Goal: Information Seeking & Learning: Learn about a topic

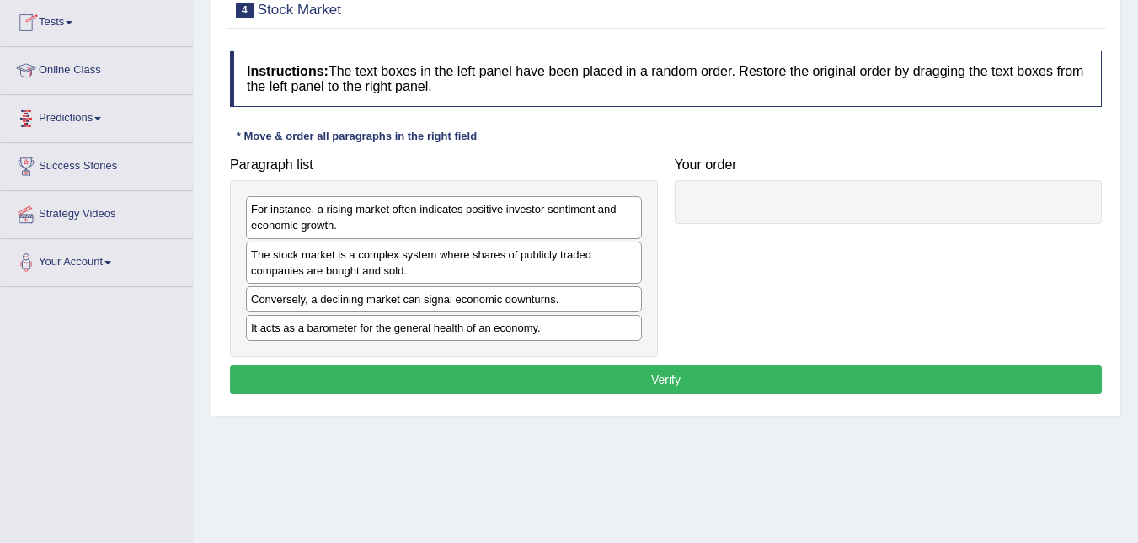
click at [110, 67] on link "Online Class" at bounding box center [97, 68] width 192 height 42
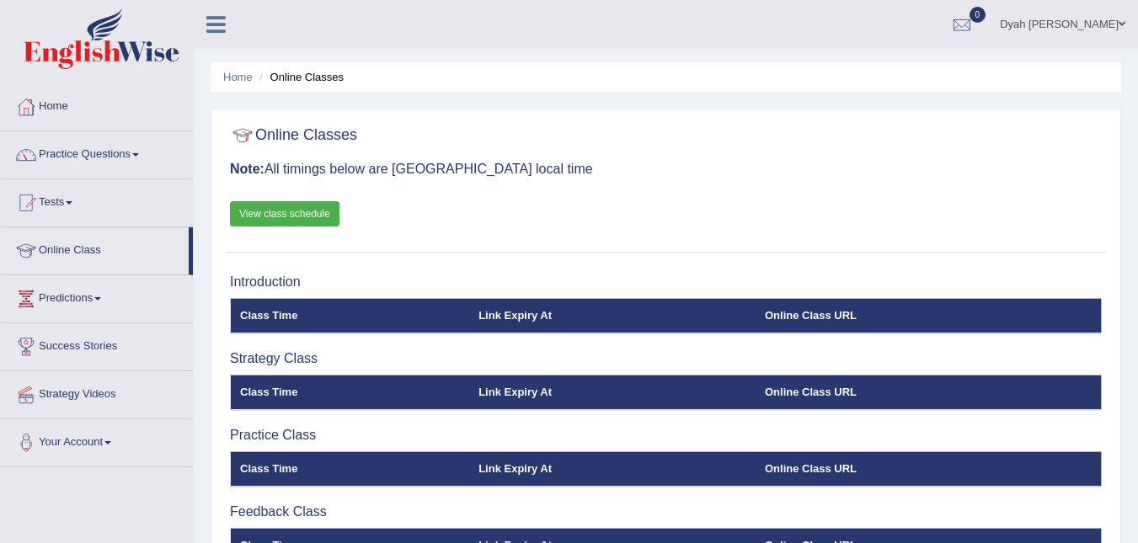
click at [135, 151] on link "Practice Questions" at bounding box center [97, 152] width 192 height 42
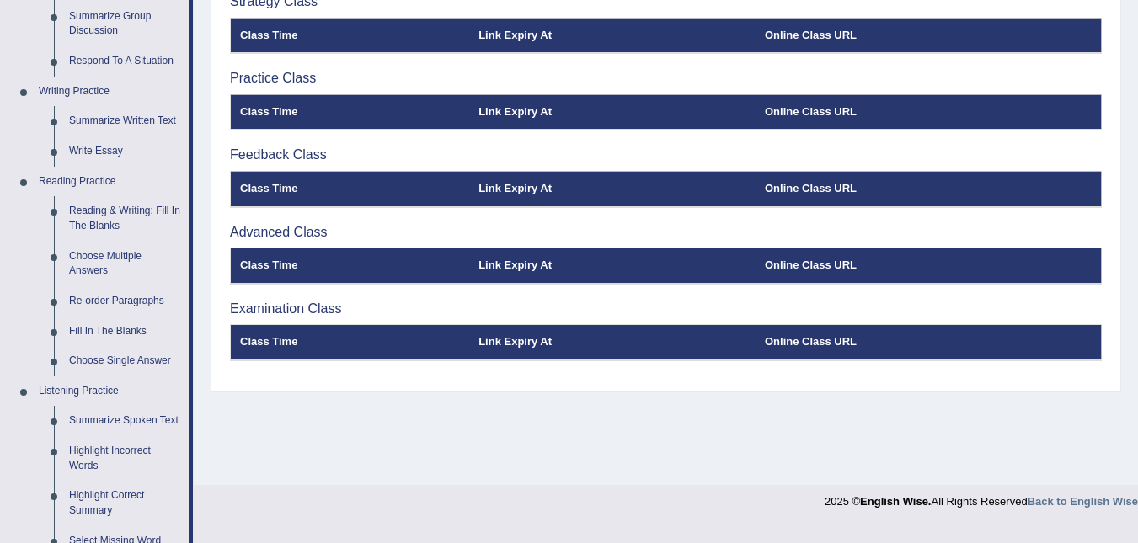
scroll to position [299, 0]
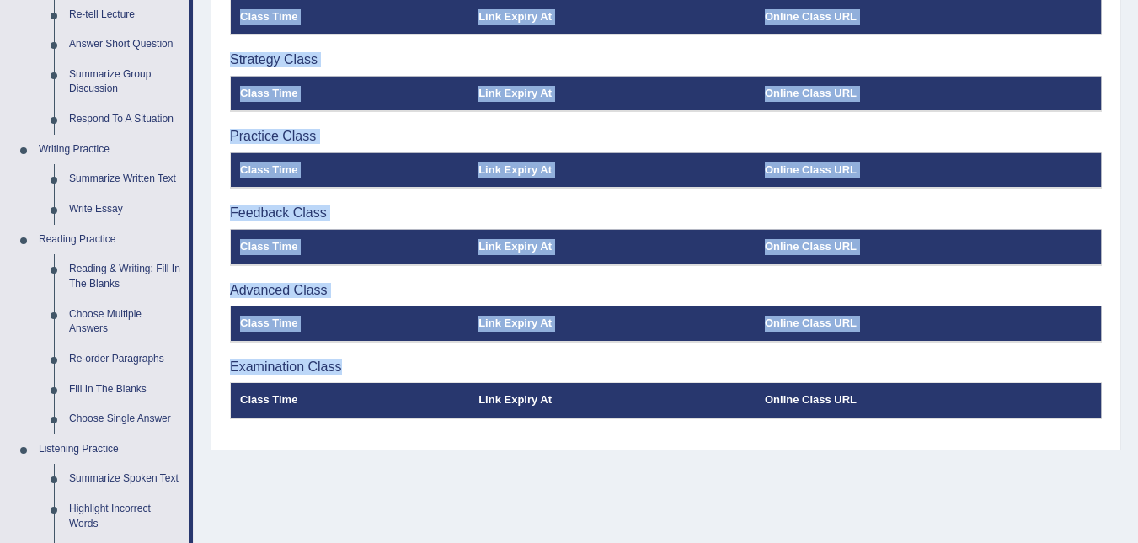
drag, startPoint x: 1130, startPoint y: 274, endPoint x: 1118, endPoint y: 224, distance: 51.3
click at [1118, 224] on div "Home Online Classes Online Classes Note: All timings below are [GEOGRAPHIC_DATA…" at bounding box center [666, 122] width 944 height 842
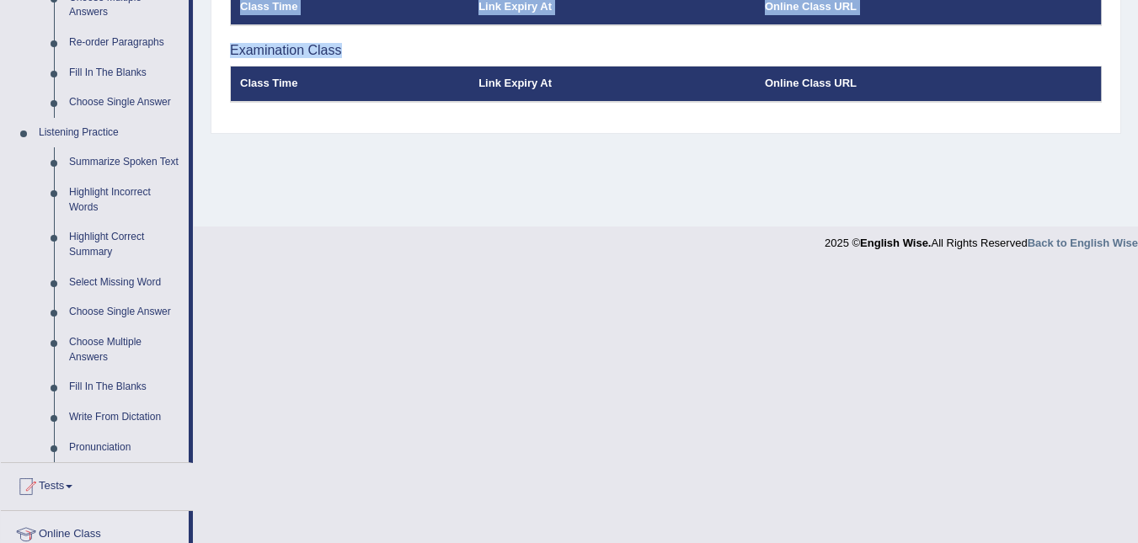
scroll to position [602, 0]
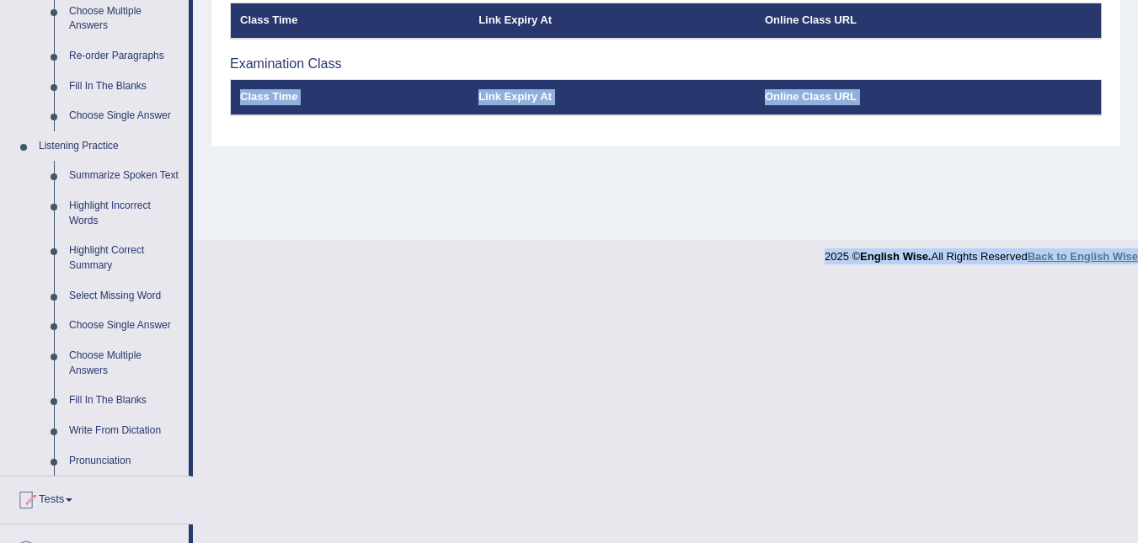
drag, startPoint x: 1126, startPoint y: 328, endPoint x: 1137, endPoint y: 253, distance: 76.6
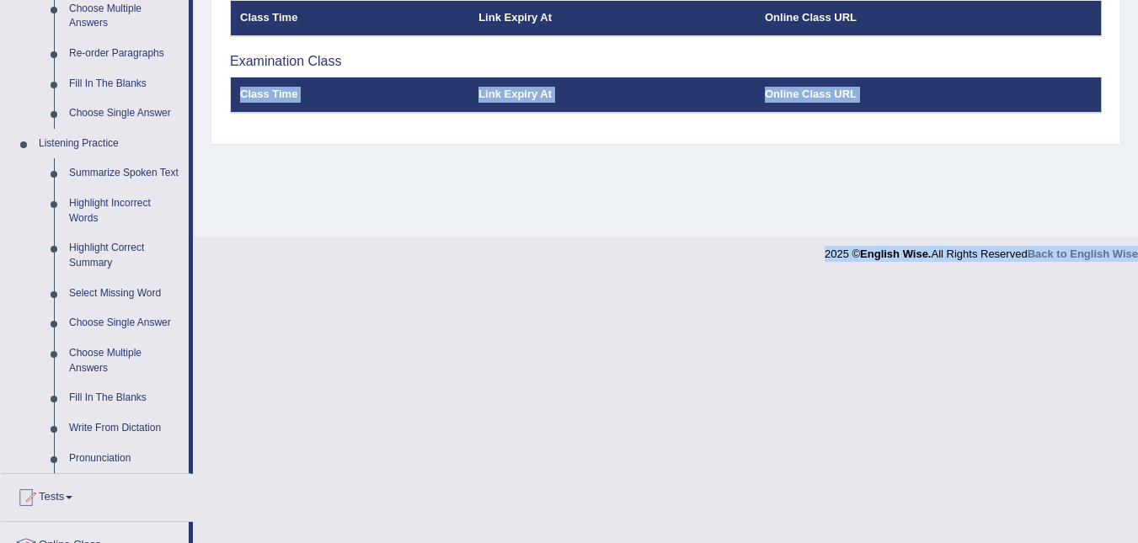
scroll to position [598, 0]
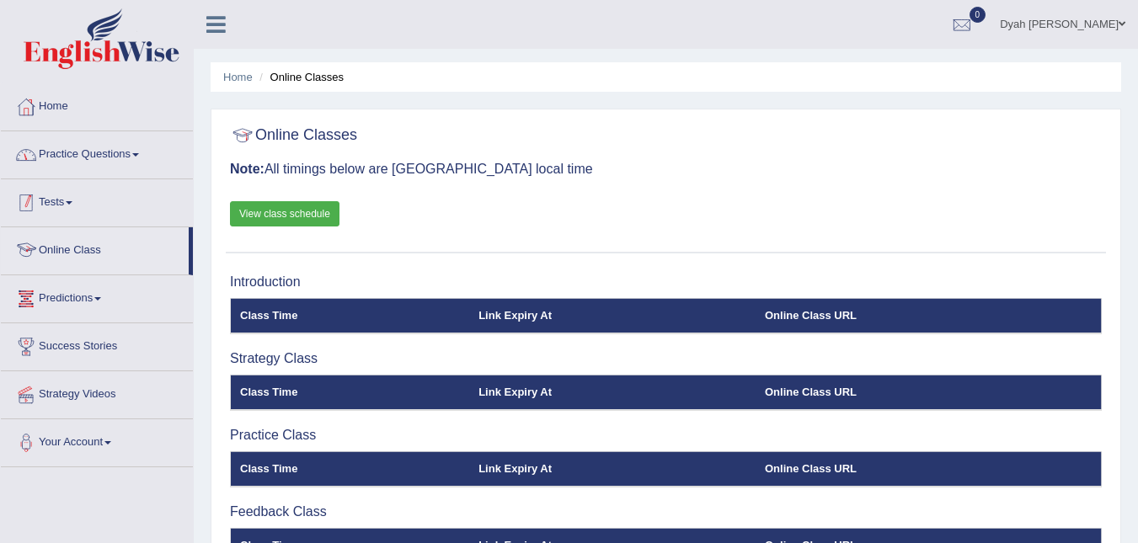
scroll to position [341, 0]
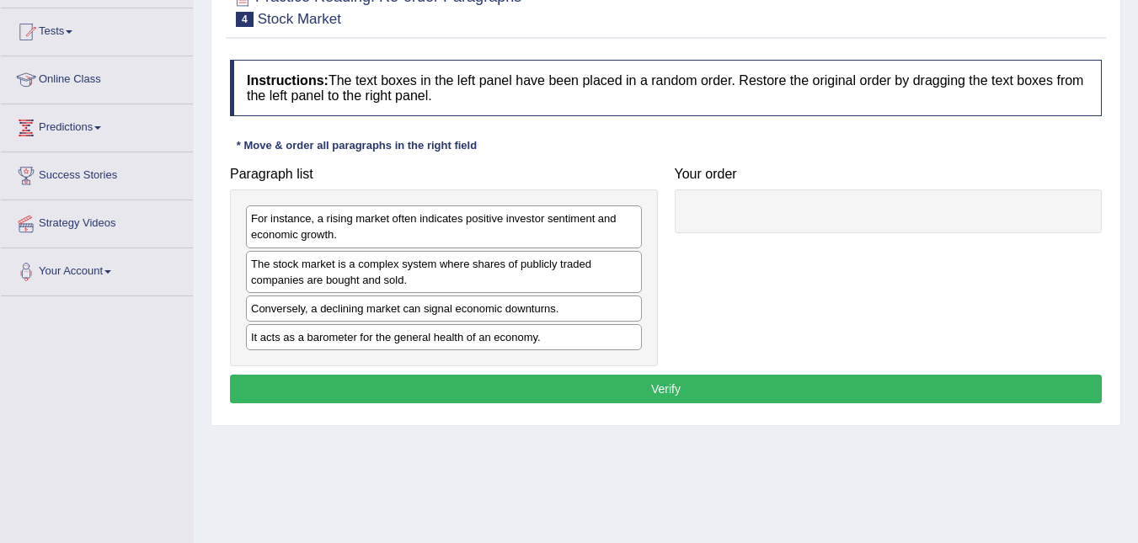
scroll to position [178, 0]
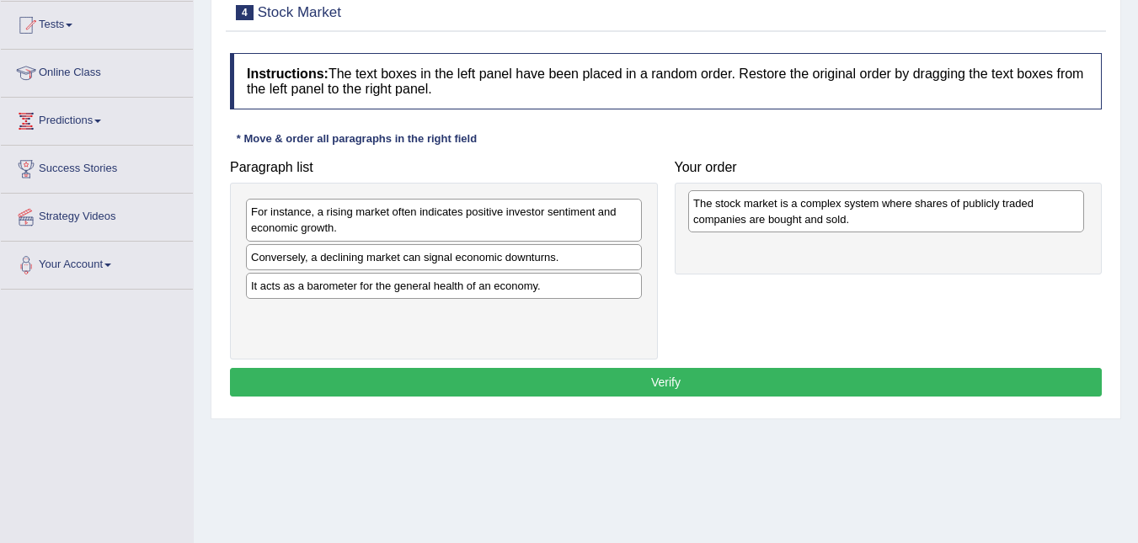
drag, startPoint x: 369, startPoint y: 275, endPoint x: 811, endPoint y: 221, distance: 445.4
click at [811, 221] on div "The stock market is a complex system where shares of publicly traded companies …" at bounding box center [886, 211] width 396 height 42
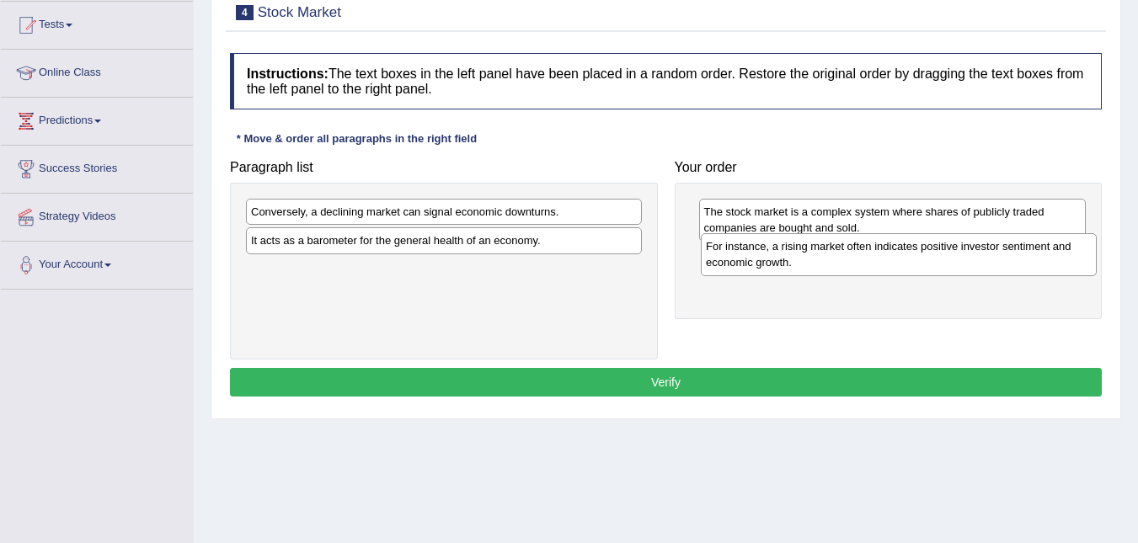
drag, startPoint x: 496, startPoint y: 218, endPoint x: 946, endPoint y: 257, distance: 451.4
click at [947, 253] on div "For instance, a rising market often indicates positive investor sentiment and e…" at bounding box center [899, 254] width 396 height 42
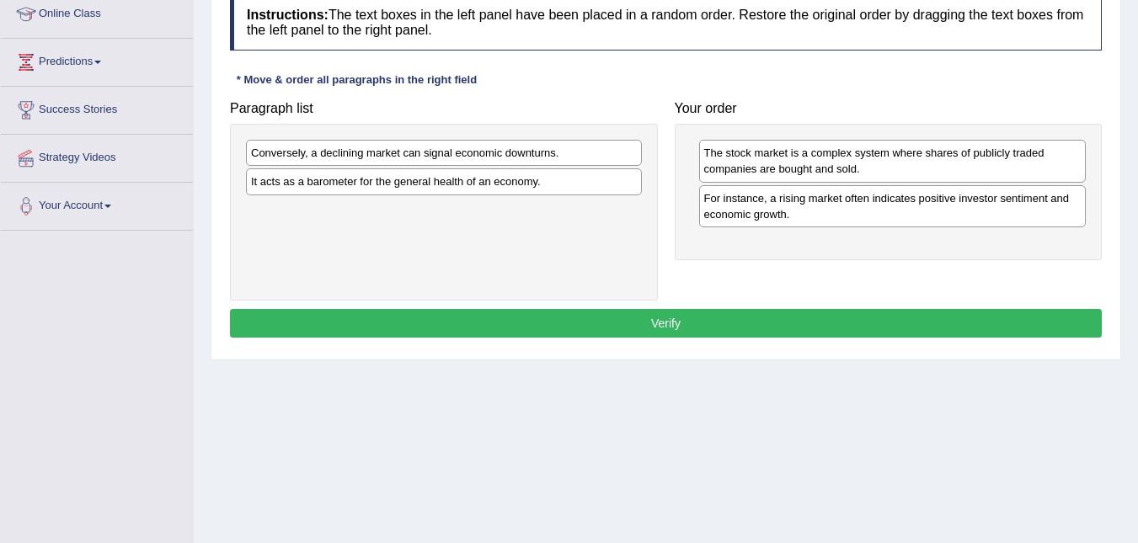
scroll to position [262, 0]
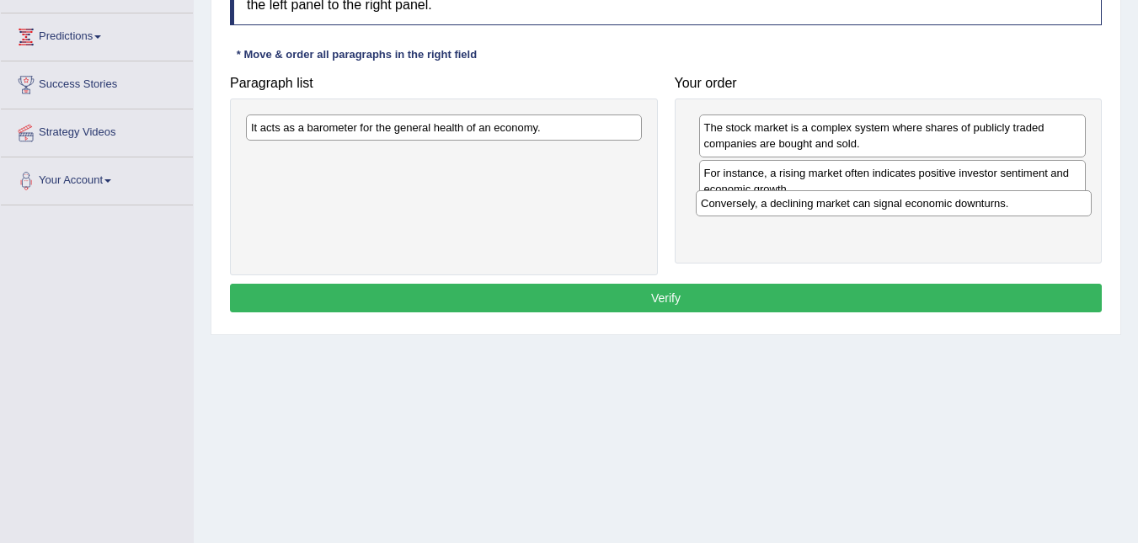
drag, startPoint x: 442, startPoint y: 131, endPoint x: 892, endPoint y: 205, distance: 455.9
click at [892, 205] on div "Conversely, a declining market can signal economic downturns." at bounding box center [894, 203] width 396 height 26
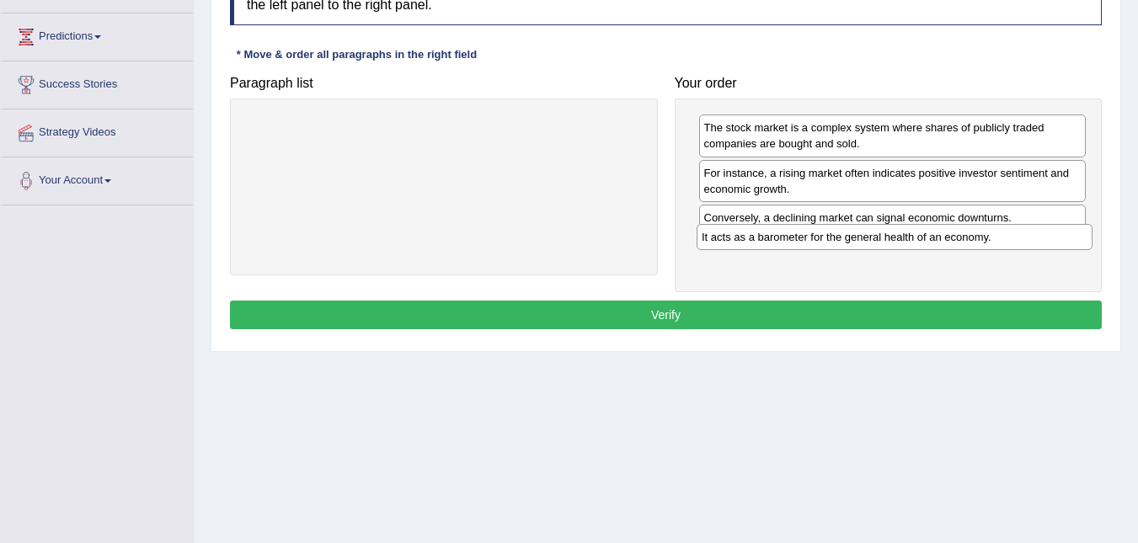
drag, startPoint x: 544, startPoint y: 129, endPoint x: 1003, endPoint y: 247, distance: 473.9
click at [995, 238] on div "It acts as a barometer for the general health of an economy." at bounding box center [894, 237] width 396 height 26
click at [683, 309] on button "Verify" at bounding box center [666, 315] width 872 height 29
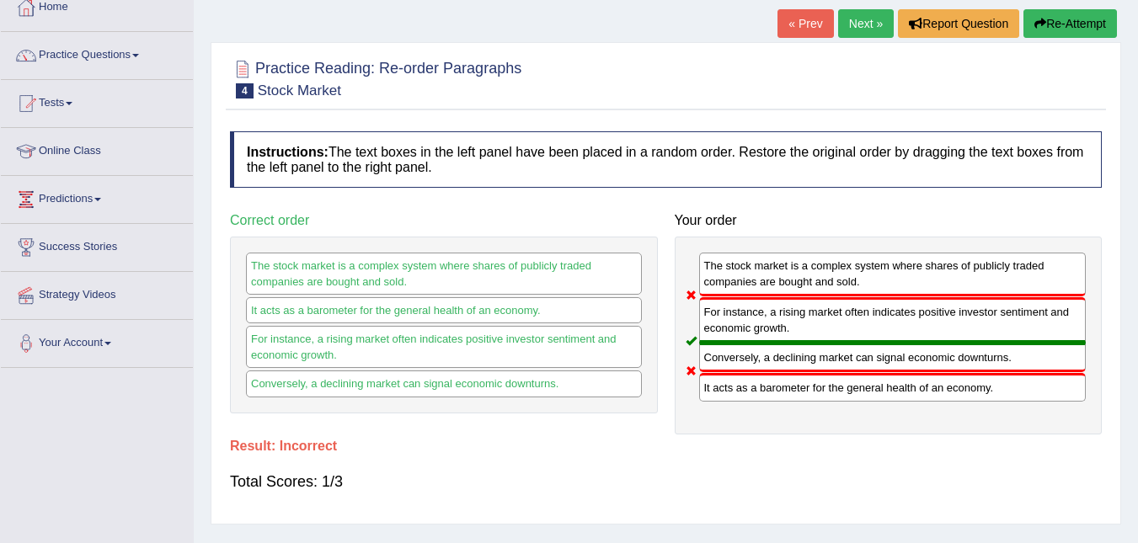
scroll to position [83, 0]
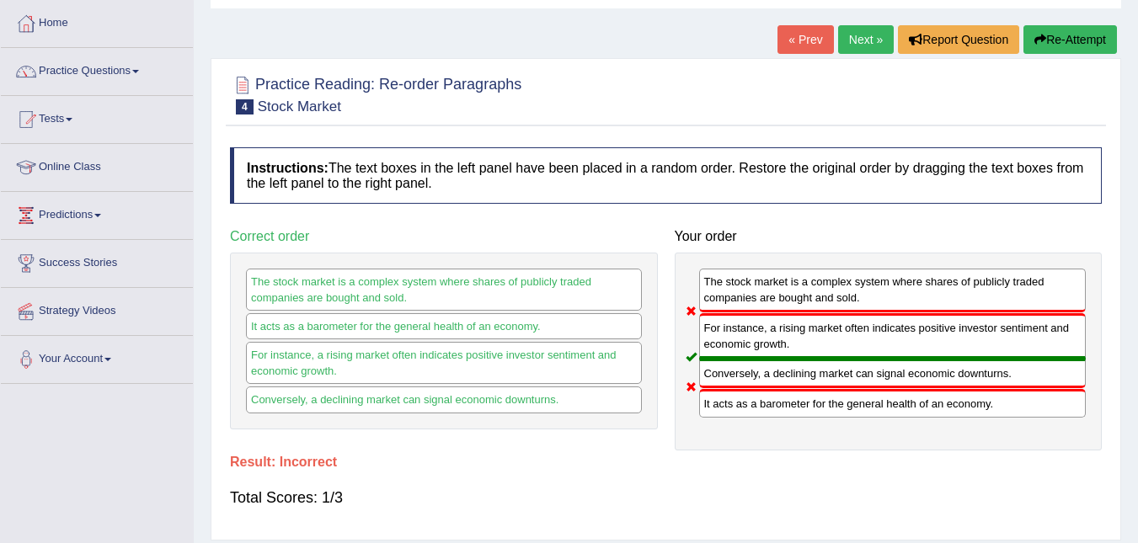
click at [1072, 38] on button "Re-Attempt" at bounding box center [1069, 39] width 93 height 29
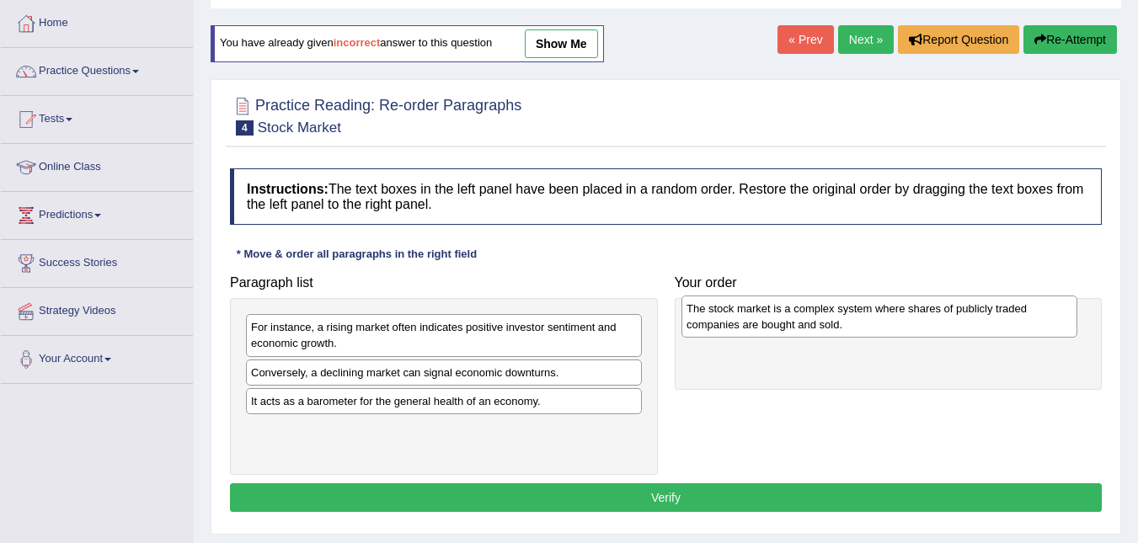
drag, startPoint x: 512, startPoint y: 392, endPoint x: 947, endPoint y: 328, distance: 440.1
click at [947, 328] on div "The stock market is a complex system where shares of publicly traded companies …" at bounding box center [879, 317] width 396 height 42
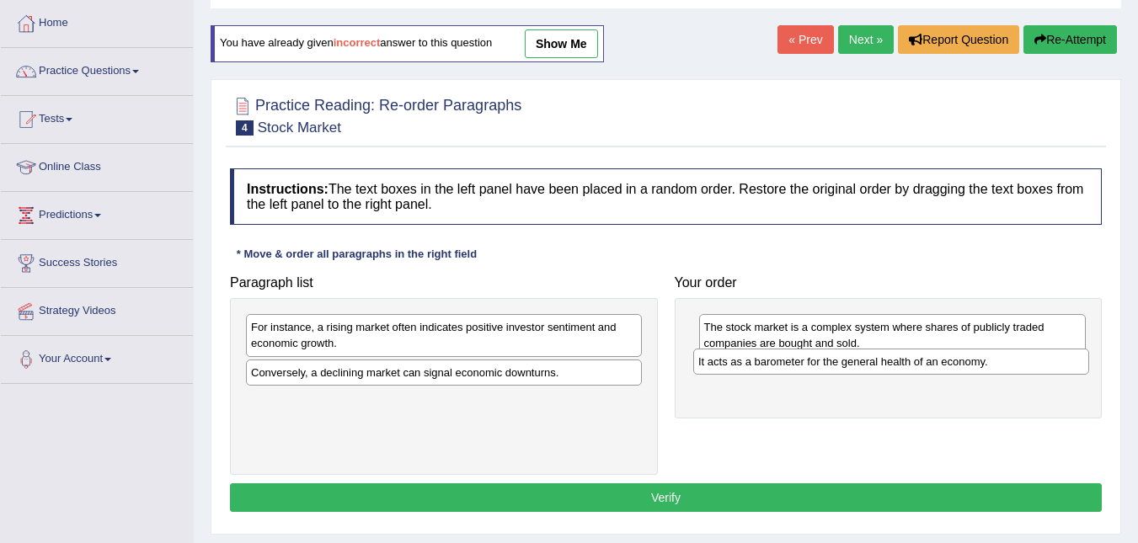
drag, startPoint x: 415, startPoint y: 408, endPoint x: 862, endPoint y: 369, distance: 448.9
click at [862, 369] on div "It acts as a barometer for the general health of an economy." at bounding box center [891, 362] width 396 height 26
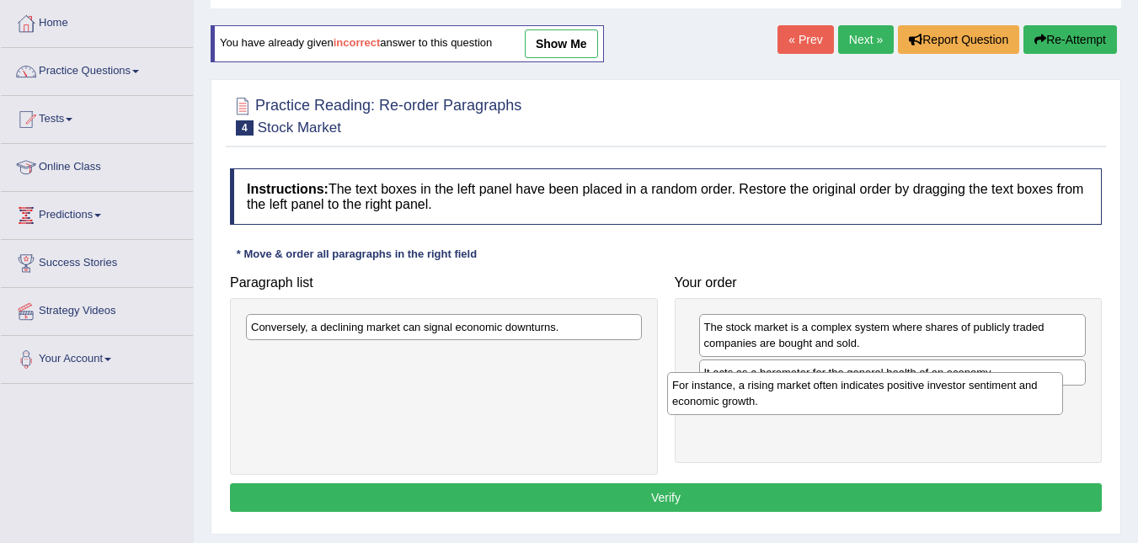
drag, startPoint x: 484, startPoint y: 349, endPoint x: 845, endPoint y: 385, distance: 362.2
click at [899, 400] on div "For instance, a rising market often indicates positive investor sentiment and e…" at bounding box center [865, 393] width 396 height 42
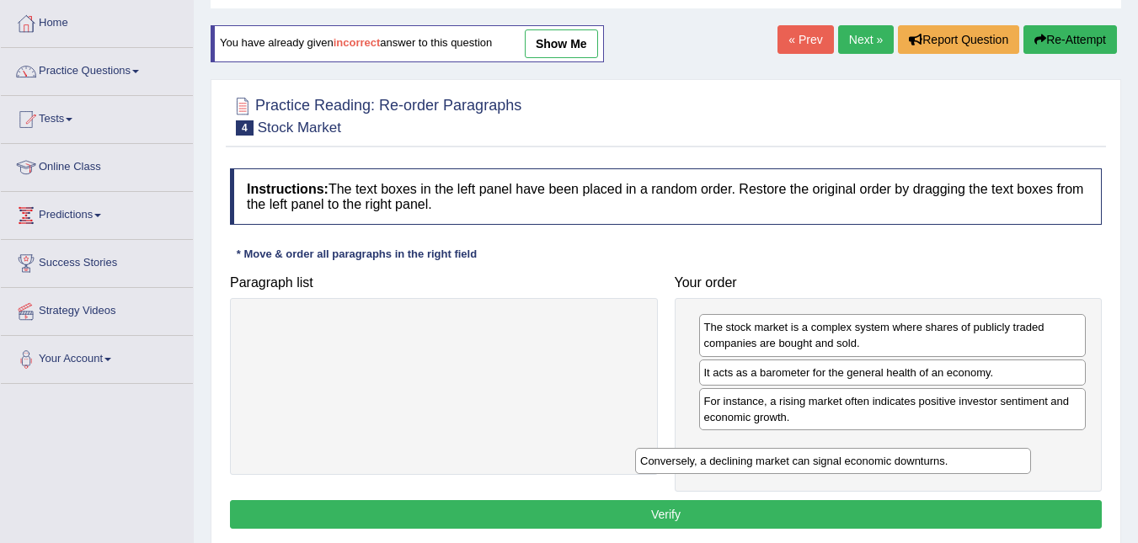
drag, startPoint x: 579, startPoint y: 338, endPoint x: 954, endPoint y: 458, distance: 393.6
click at [968, 466] on div "Conversely, a declining market can signal economic downturns." at bounding box center [833, 461] width 396 height 26
click at [666, 512] on button "Verify" at bounding box center [666, 514] width 872 height 29
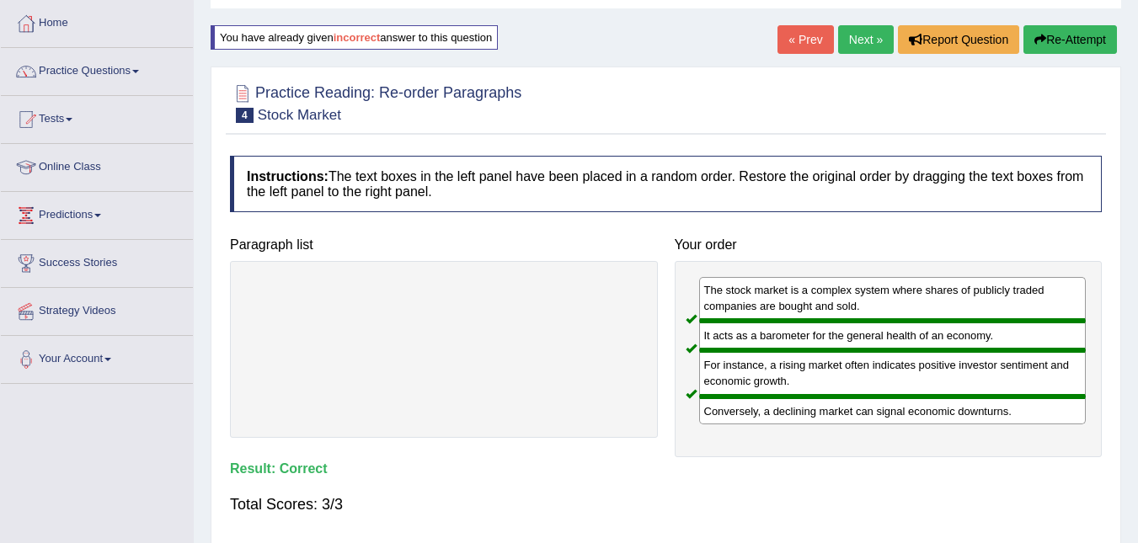
click at [862, 31] on link "Next »" at bounding box center [866, 39] width 56 height 29
